Goal: Communication & Community: Connect with others

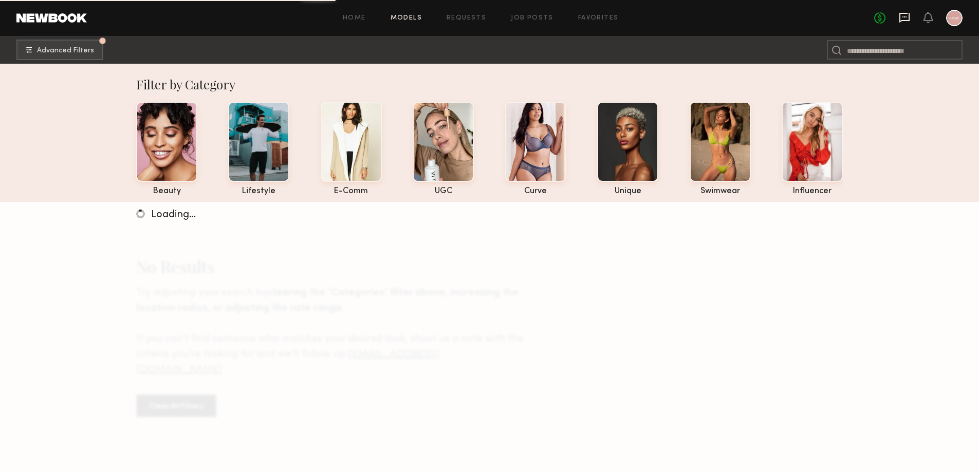
click at [904, 20] on icon at bounding box center [904, 18] width 10 height 10
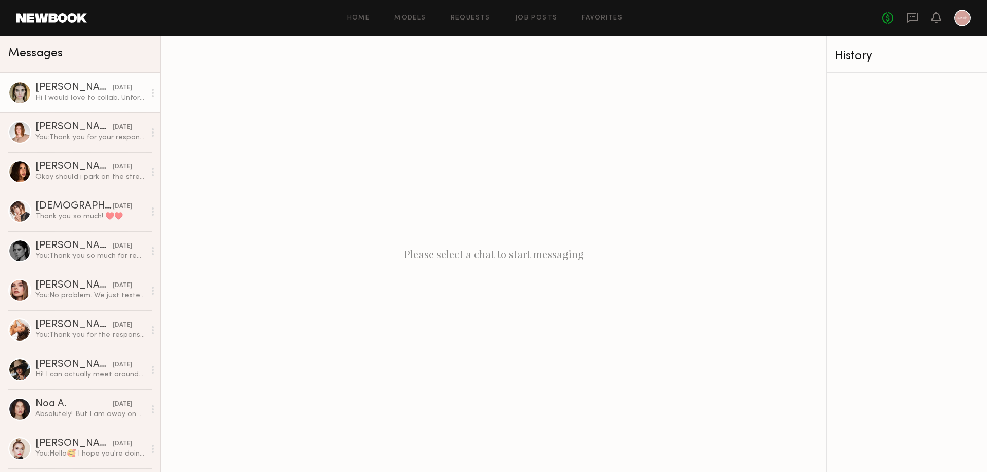
click at [68, 94] on div "Hi I would love to collab. Unfortunately I’ll be out of town until November, if…" at bounding box center [89, 98] width 109 height 10
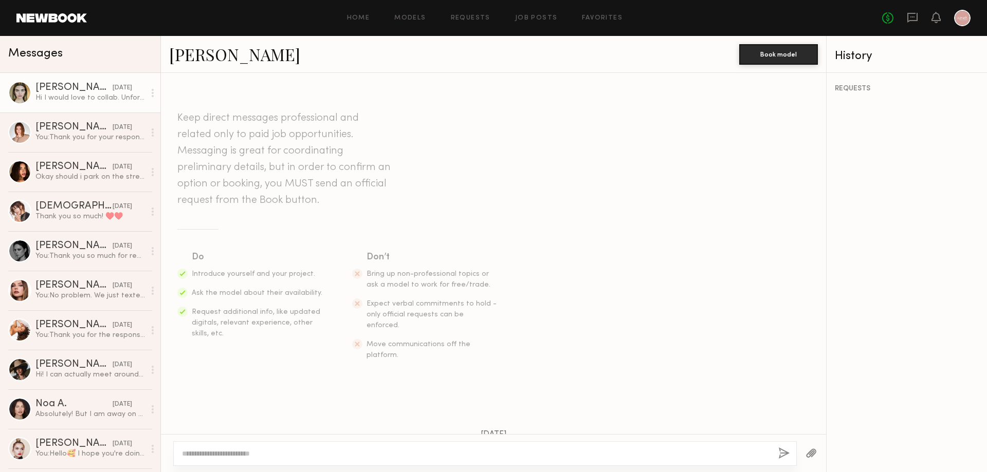
click at [20, 91] on div at bounding box center [19, 92] width 23 height 23
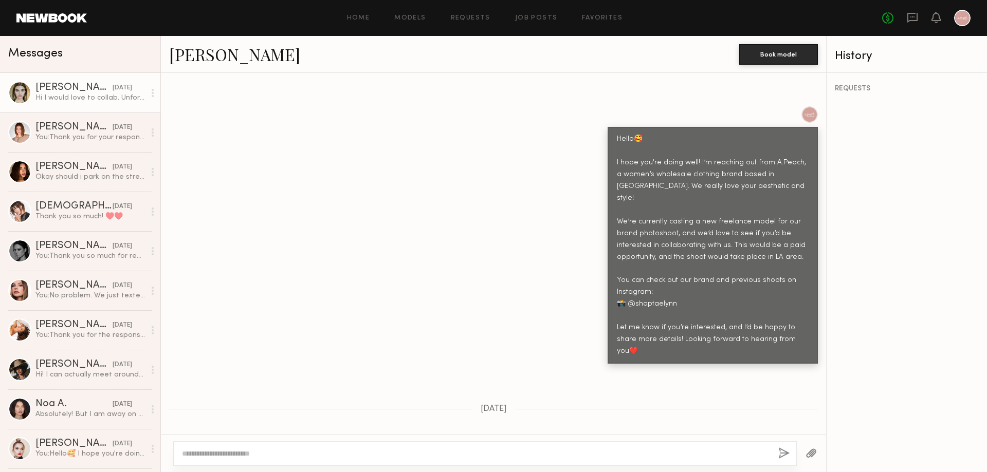
scroll to position [402, 0]
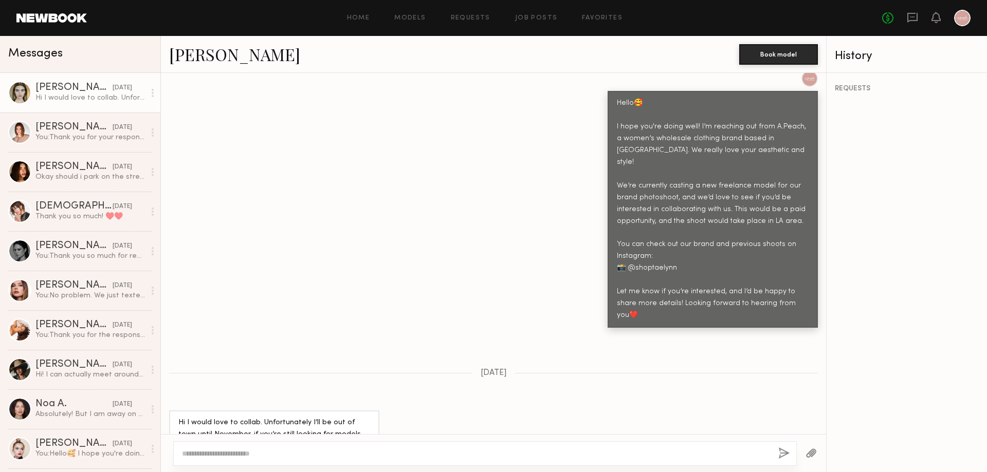
click at [197, 417] on div "Hi I would love to collab. Unfortunately I’ll be out of town until November, if…" at bounding box center [274, 440] width 192 height 47
drag, startPoint x: 241, startPoint y: 419, endPoint x: 176, endPoint y: 420, distance: 64.3
click at [176, 420] on div "Hi I would love to collab. Unfortunately I’ll be out of town until November, if…" at bounding box center [274, 441] width 210 height 60
copy div "@jadeyncarr"
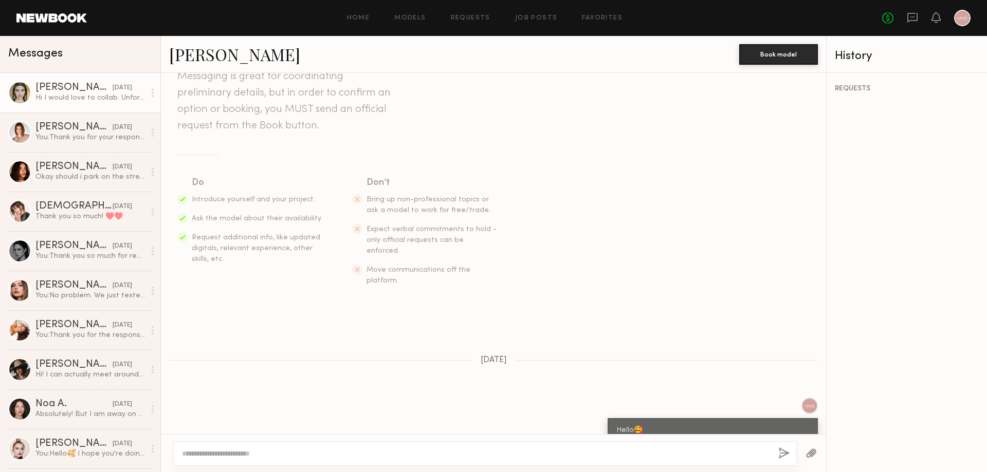
scroll to position [0, 0]
